Goal: Find specific page/section: Find specific page/section

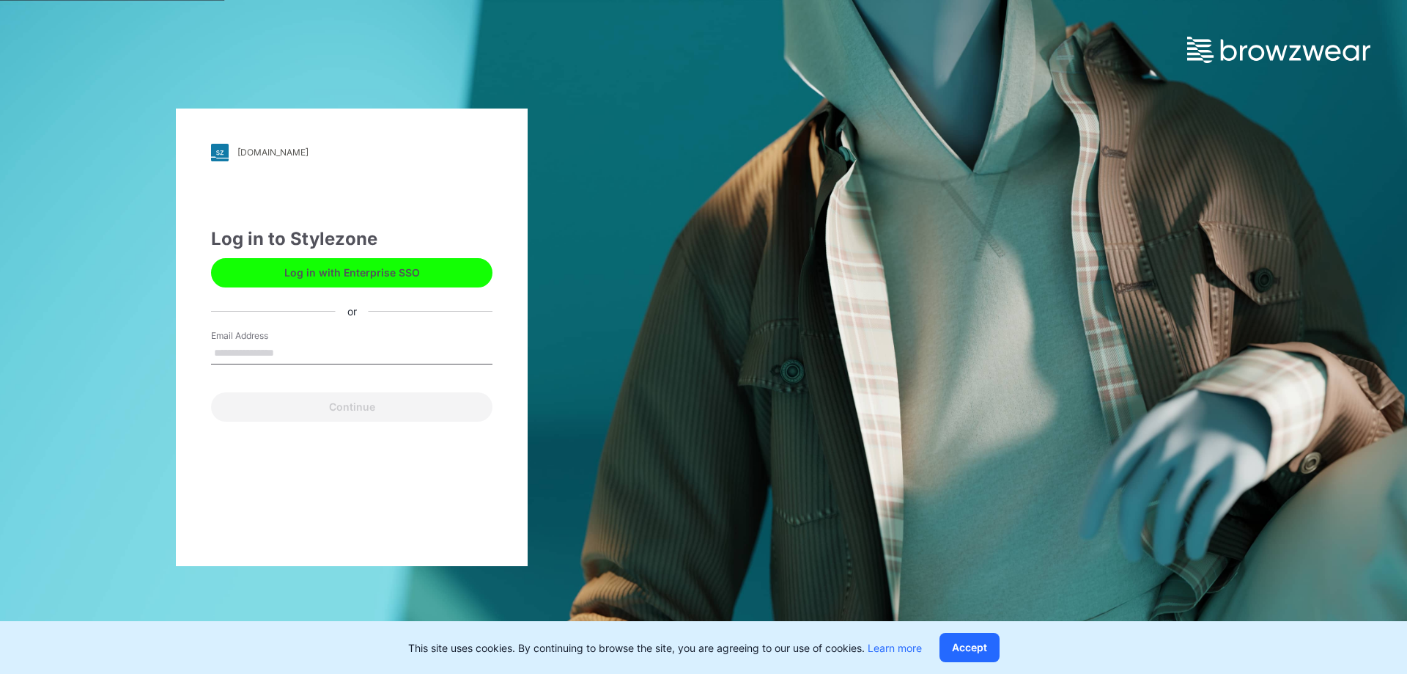
type input "**********"
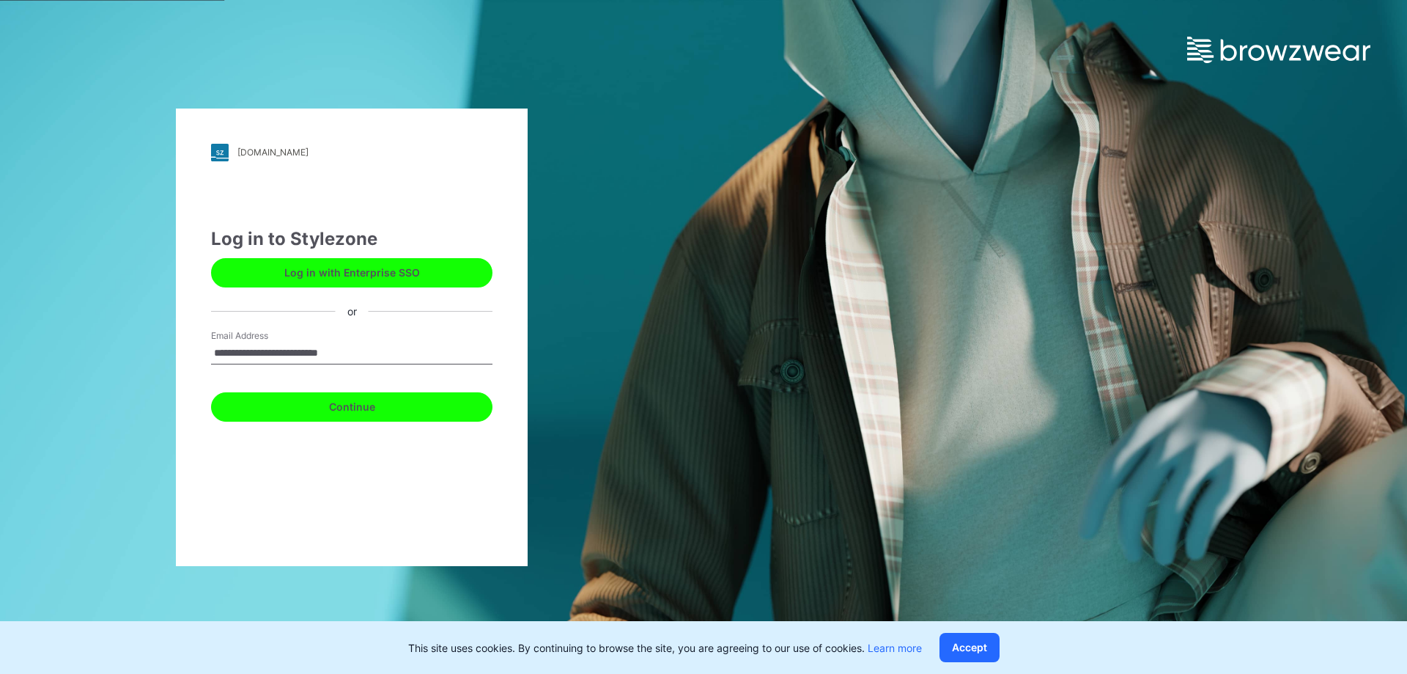
click at [347, 402] on button "Continue" at bounding box center [351, 406] width 281 height 29
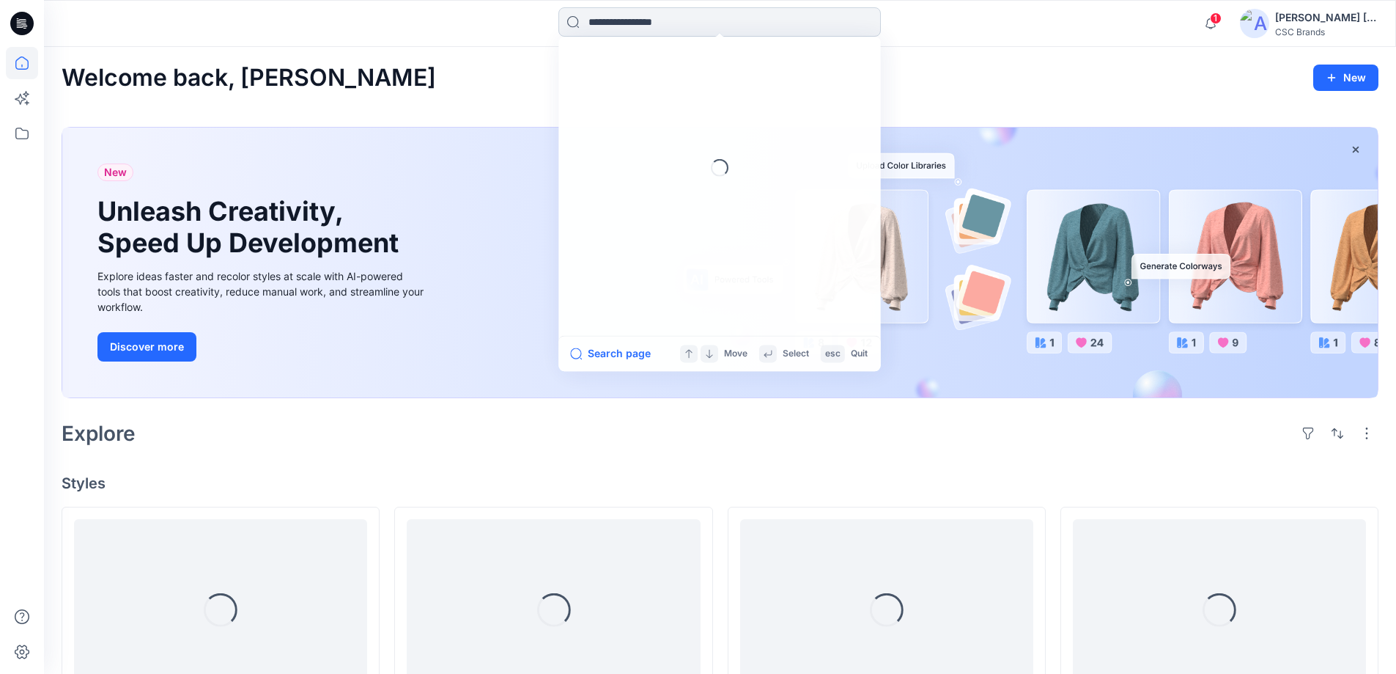
click at [636, 30] on input at bounding box center [719, 21] width 322 height 29
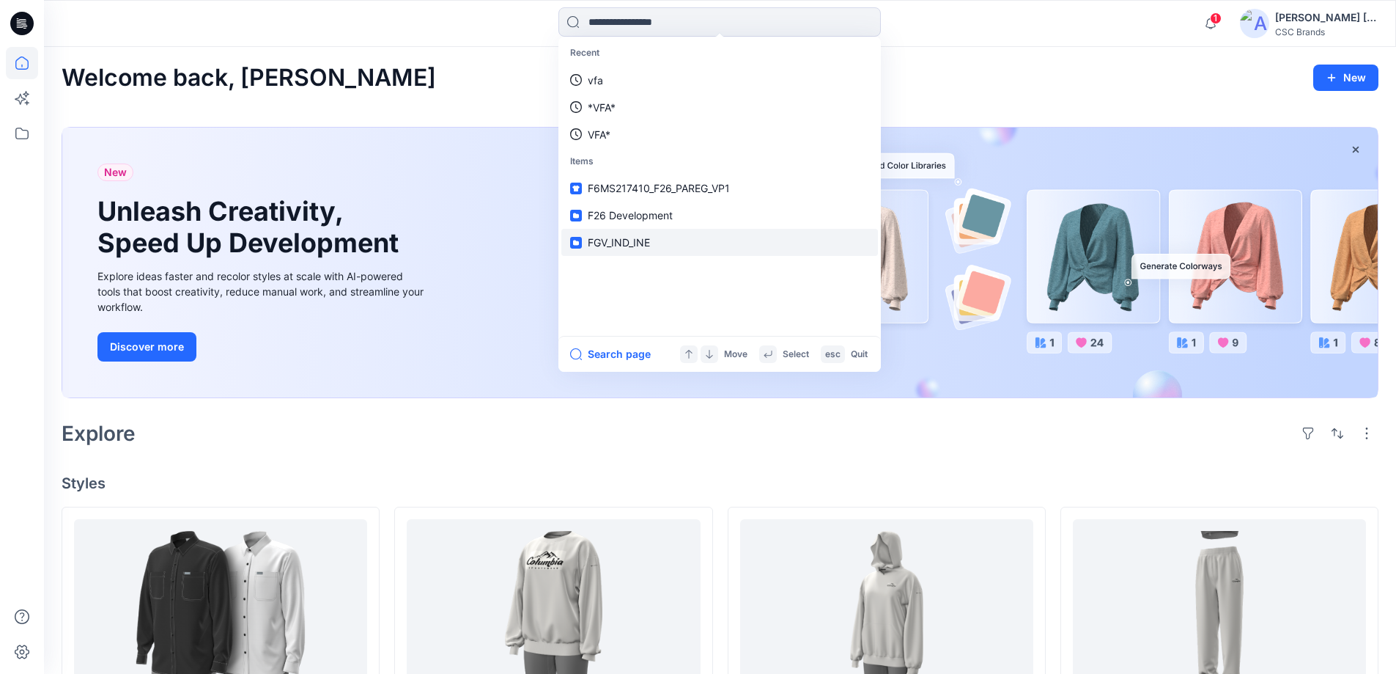
click at [632, 239] on span "FGV_IND_INE" at bounding box center [619, 242] width 62 height 12
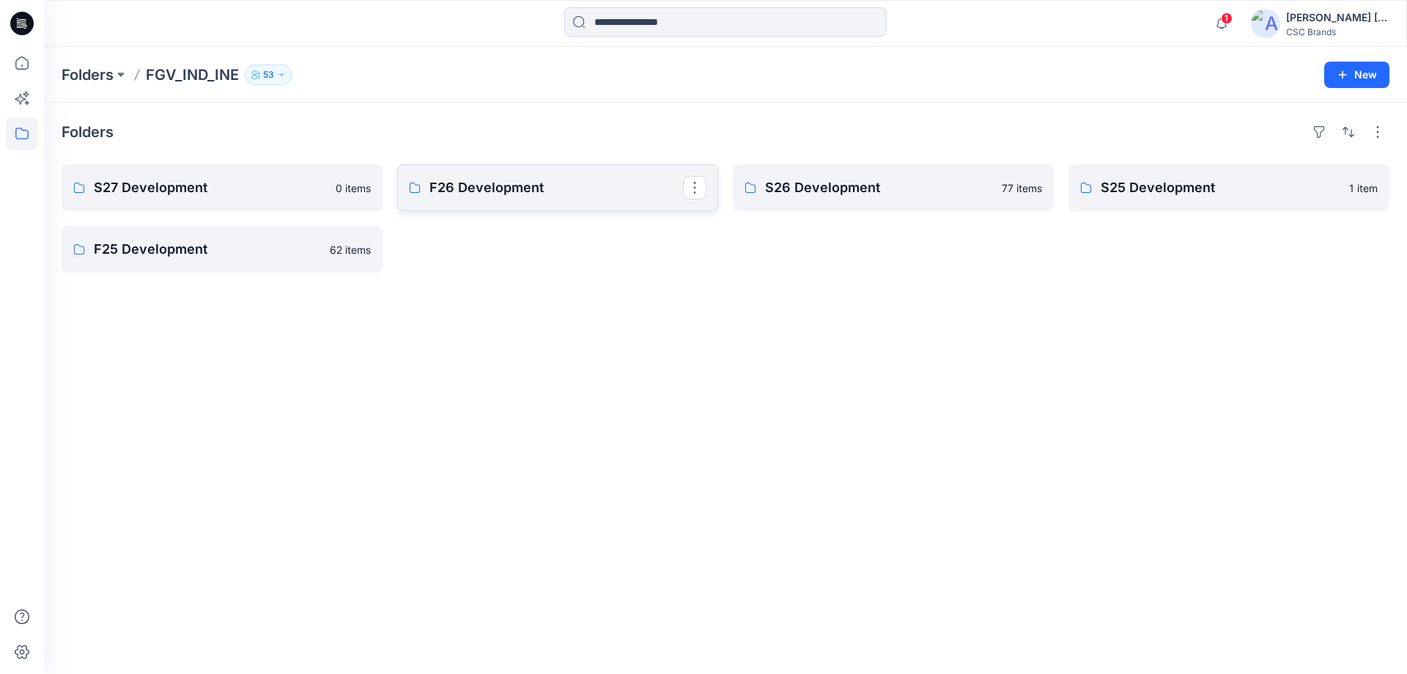
click at [471, 196] on p "F26 Development" at bounding box center [557, 187] width 254 height 21
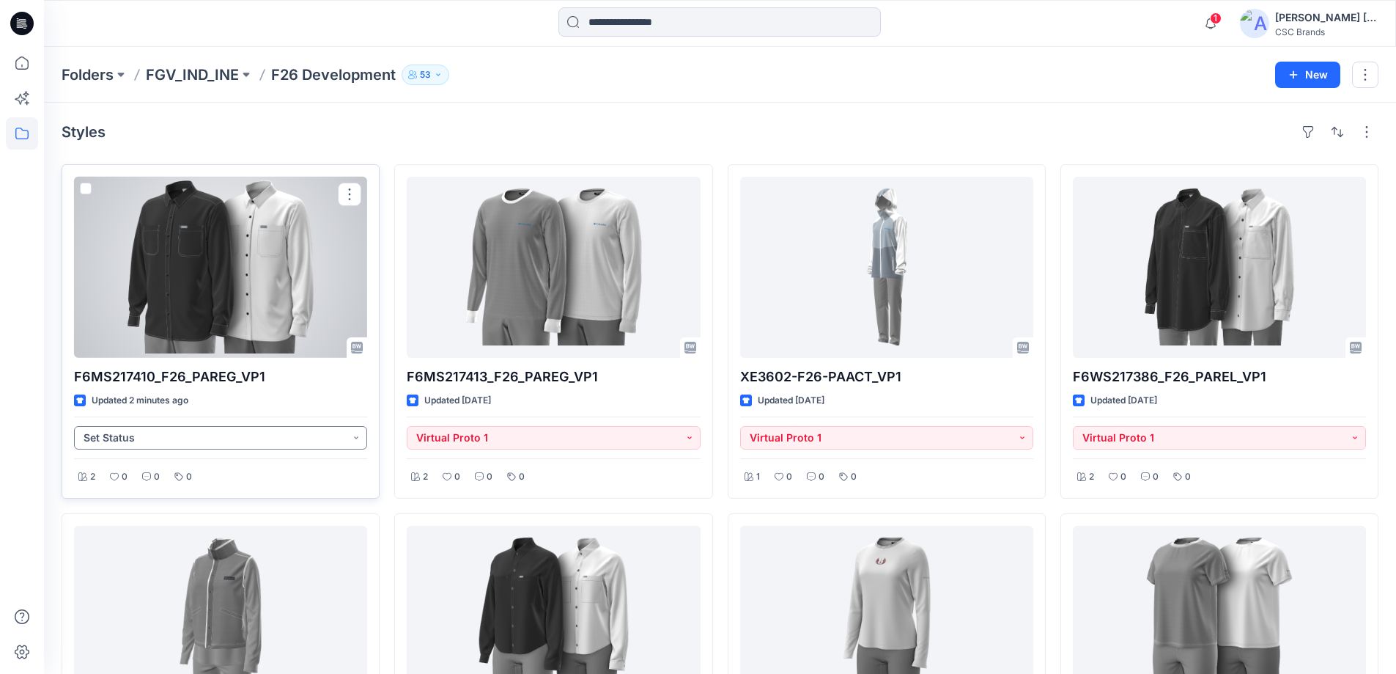
click at [350, 437] on button "Set Status" at bounding box center [220, 437] width 293 height 23
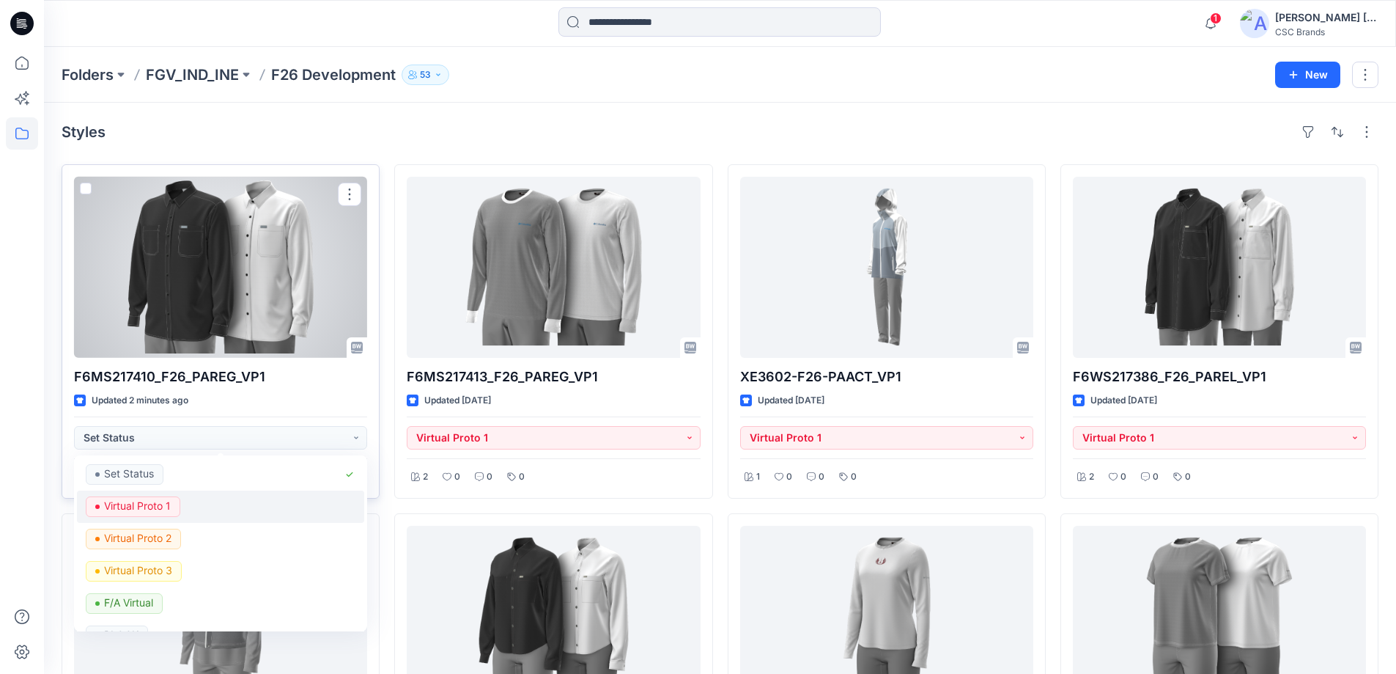
click at [165, 505] on p "Virtual Proto 1" at bounding box center [137, 505] width 67 height 19
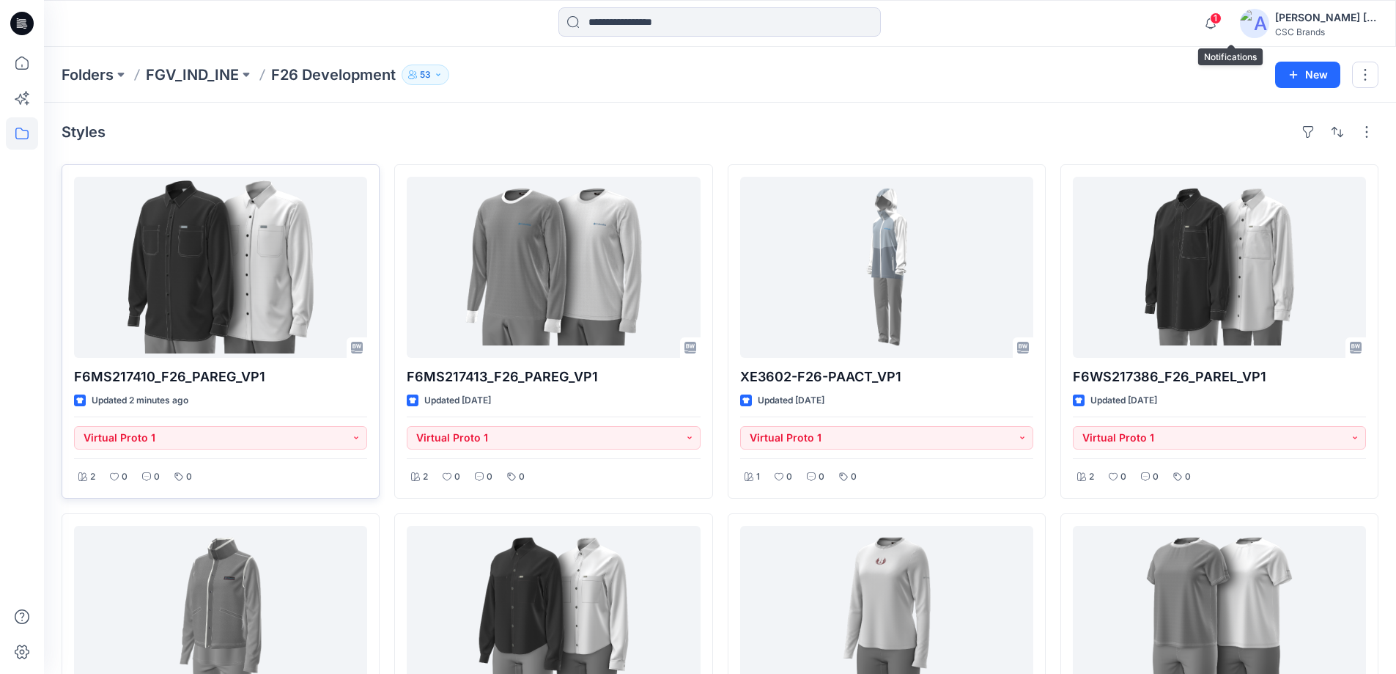
click at [1222, 18] on span "1" at bounding box center [1216, 18] width 12 height 12
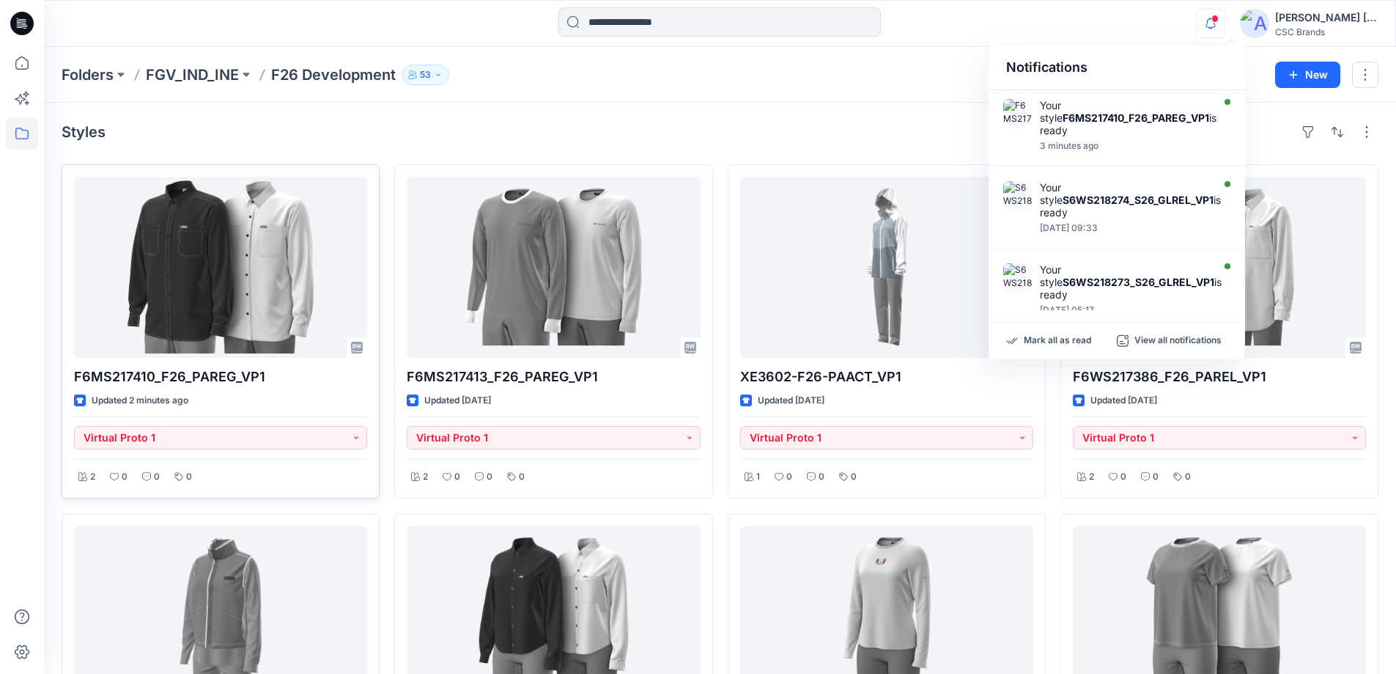
click at [671, 93] on div "Folders FGV_IND_INE F26 Development 53 New" at bounding box center [720, 75] width 1352 height 56
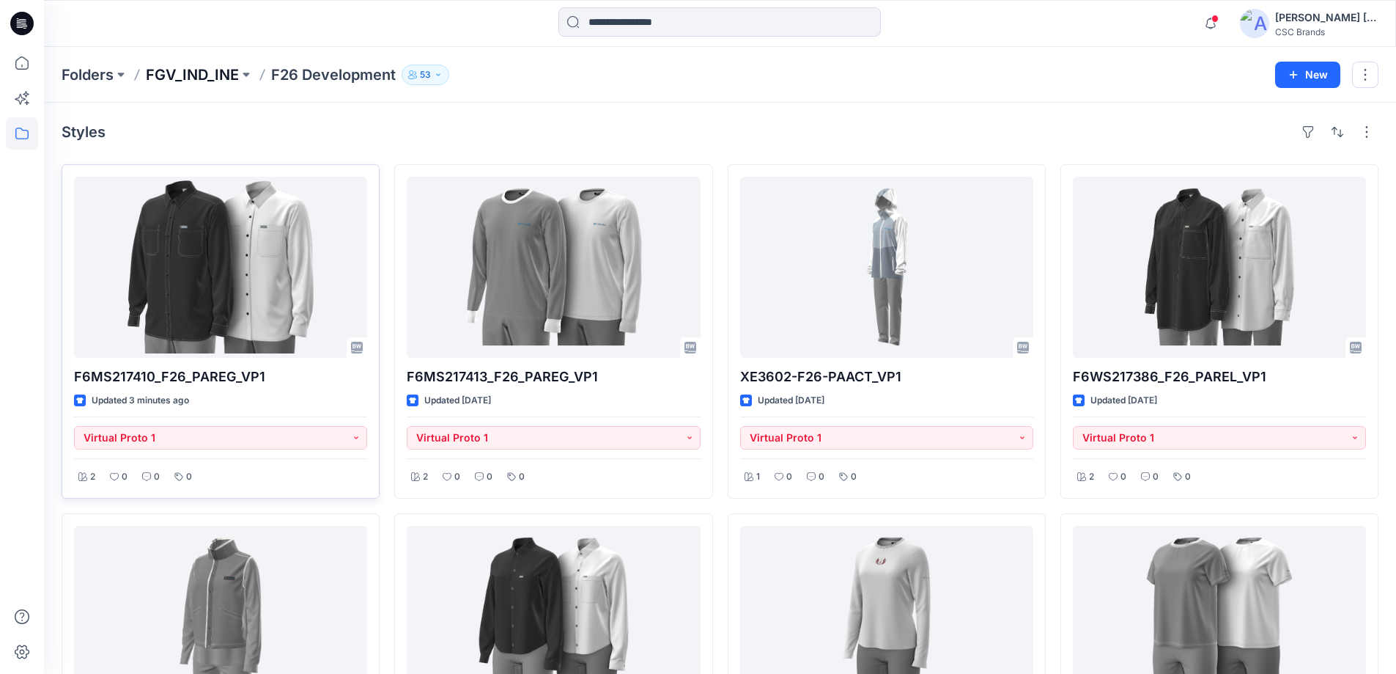
click at [172, 66] on p "FGV_IND_INE" at bounding box center [192, 74] width 93 height 21
